Goal: Transaction & Acquisition: Purchase product/service

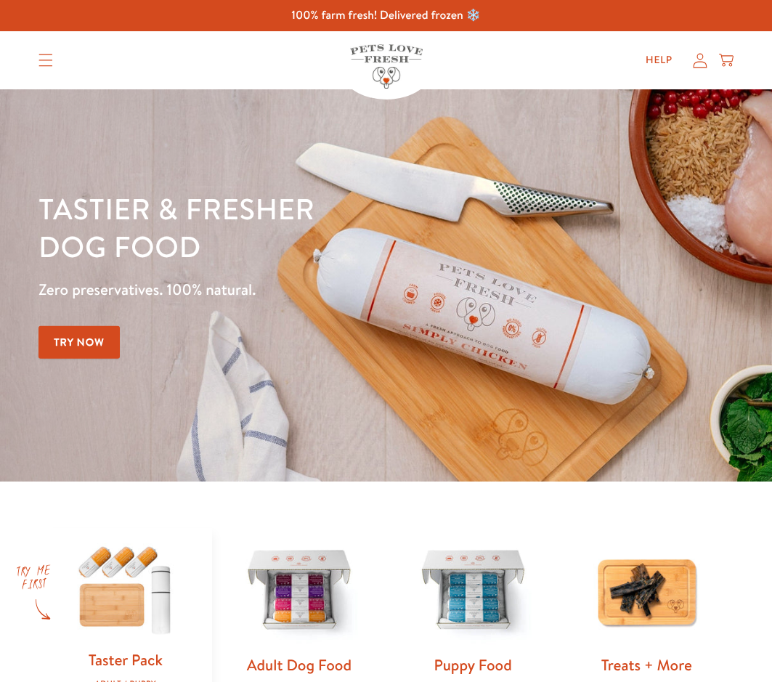
click at [134, 650] on div "Taster Pack Adult / Puppy" at bounding box center [125, 669] width 127 height 38
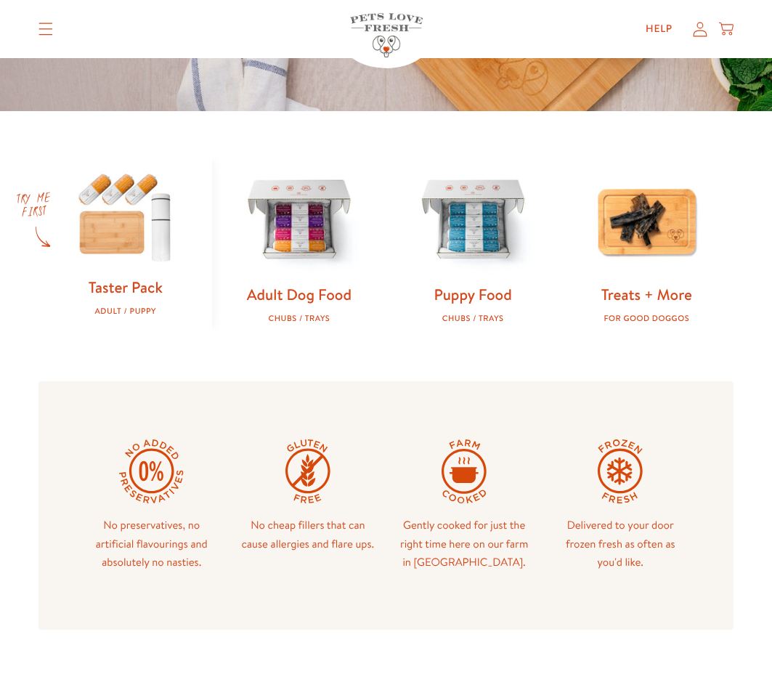
click at [125, 225] on img at bounding box center [125, 217] width 127 height 122
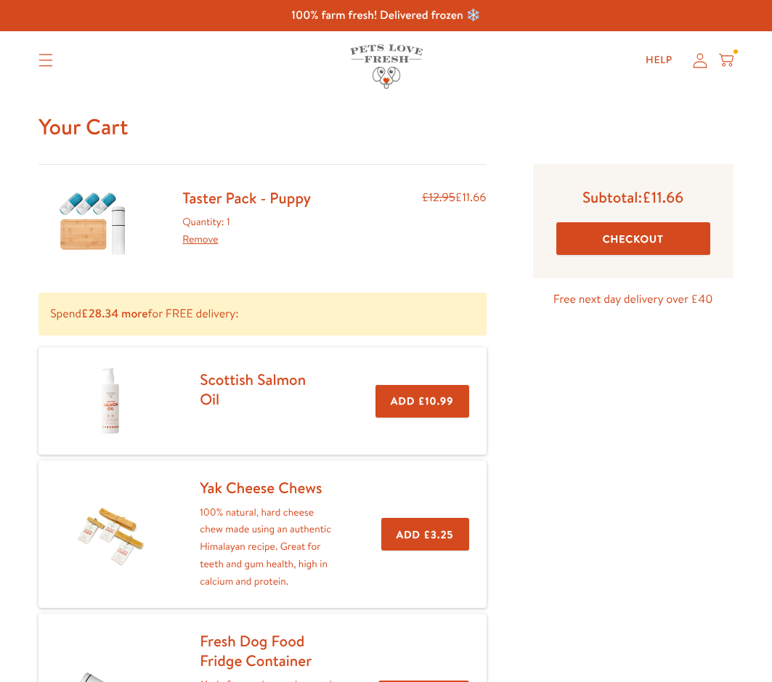
click at [645, 241] on button "Checkout" at bounding box center [634, 238] width 154 height 33
